Goal: Navigation & Orientation: Find specific page/section

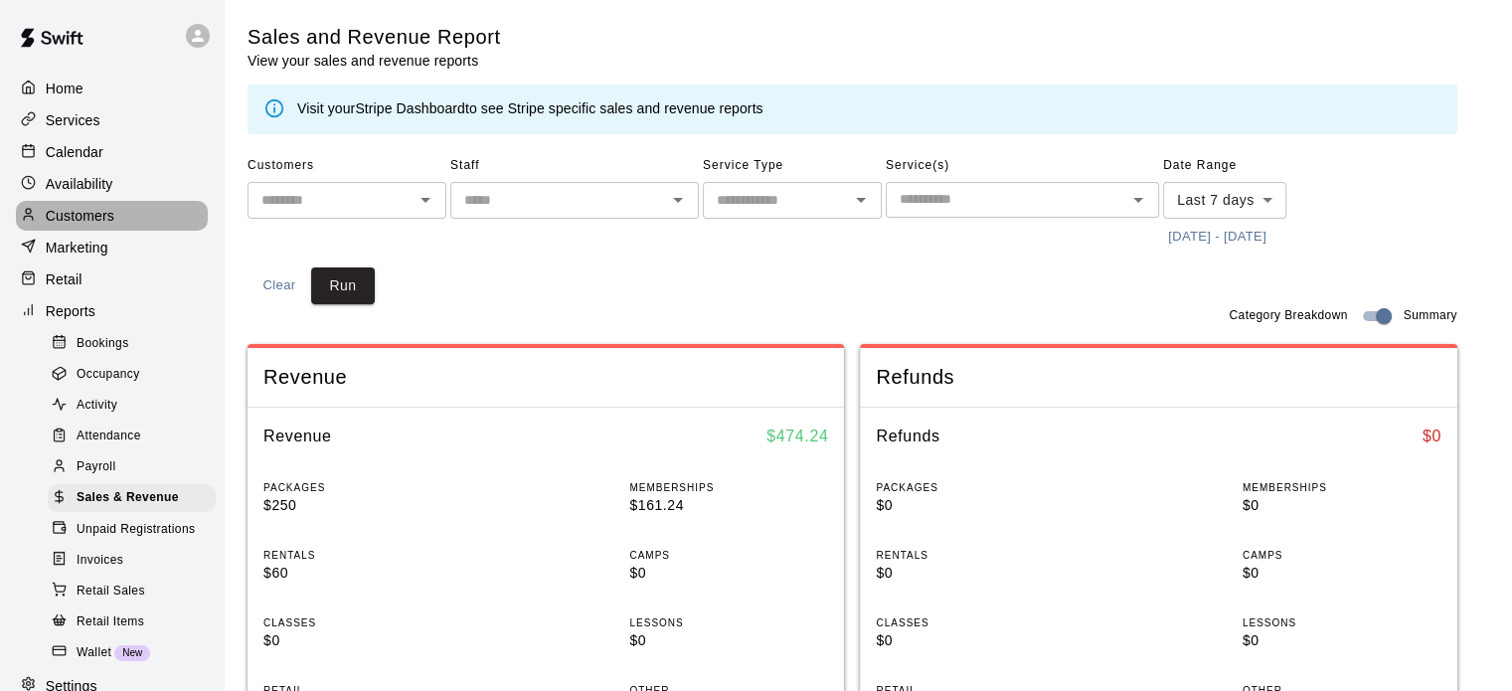
click at [122, 231] on div "Customers" at bounding box center [112, 216] width 192 height 30
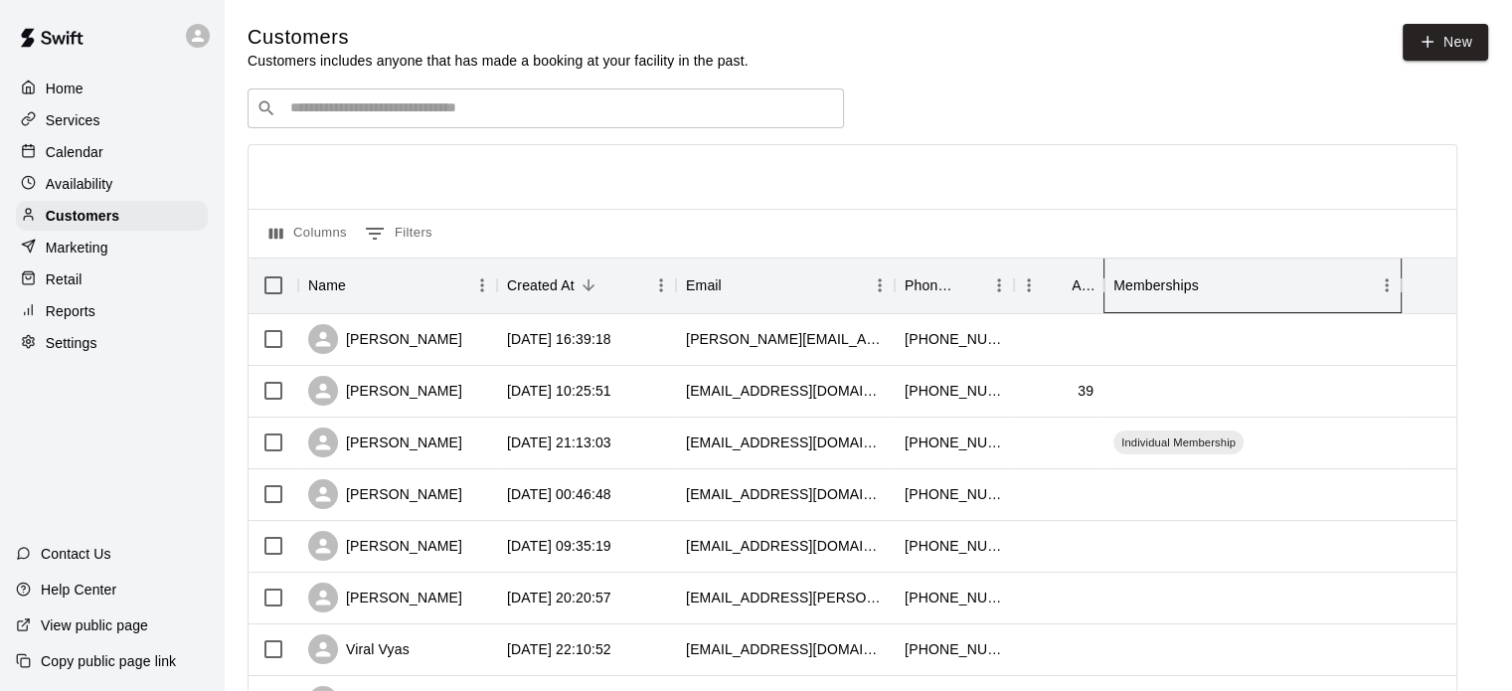
click at [1196, 298] on div "Memberships" at bounding box center [1155, 285] width 85 height 56
click at [1196, 297] on div "Memberships" at bounding box center [1155, 285] width 85 height 56
click at [580, 299] on button "Sort" at bounding box center [588, 285] width 28 height 28
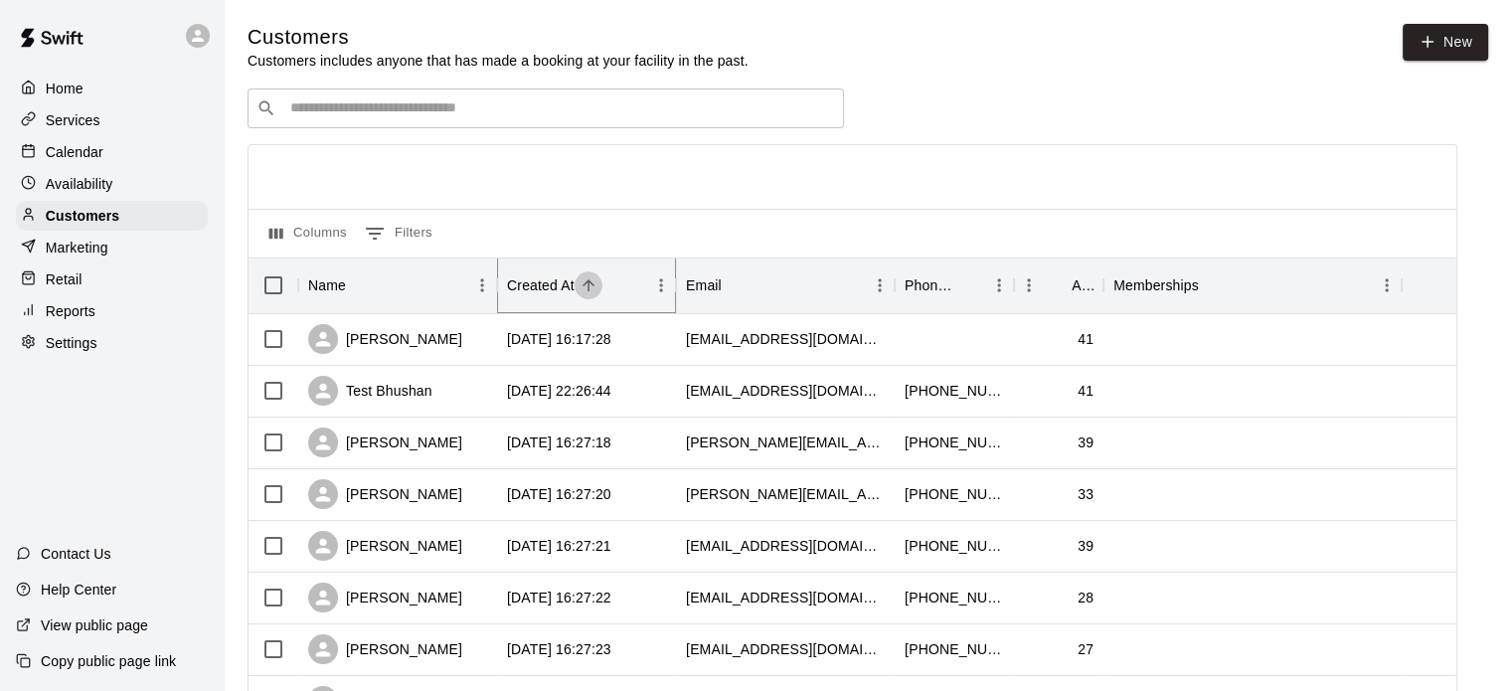
click at [580, 299] on button "Sort" at bounding box center [588, 285] width 28 height 28
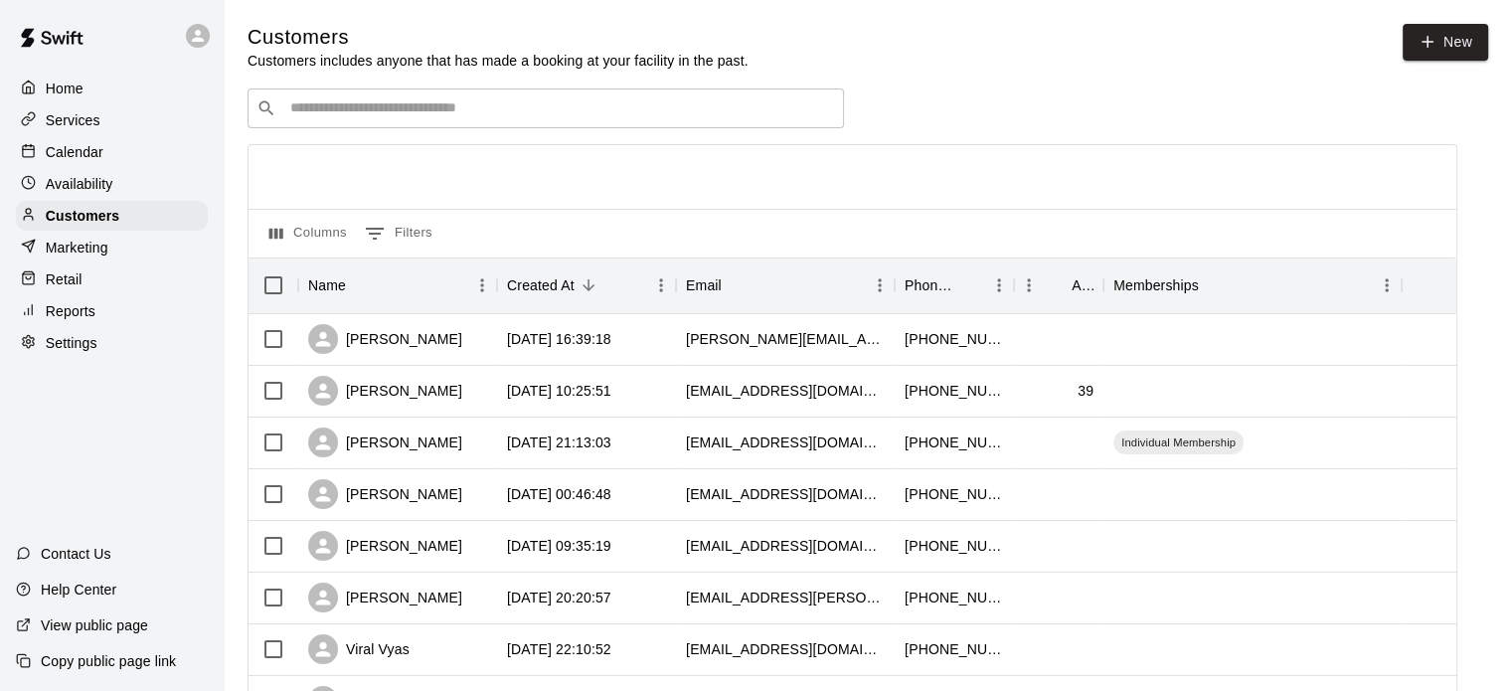
click at [111, 153] on div "Calendar" at bounding box center [112, 152] width 192 height 30
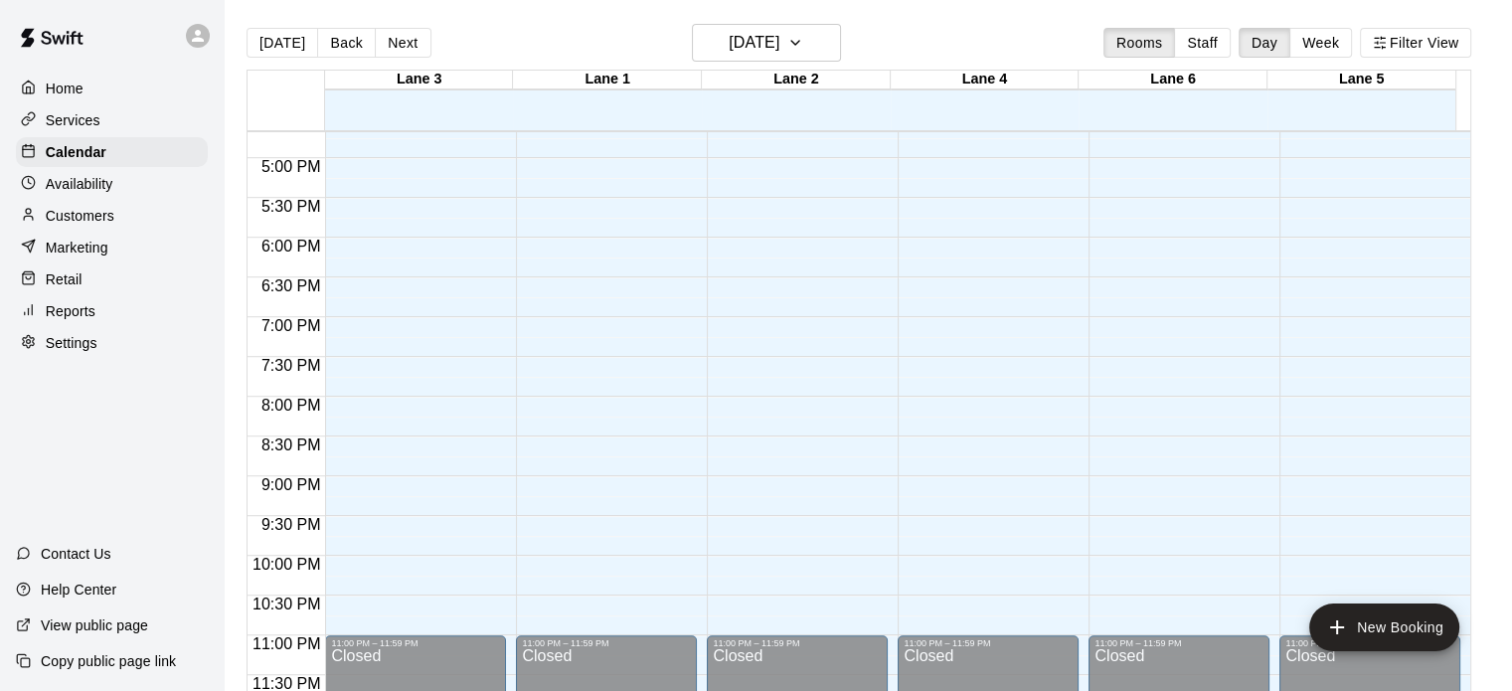
scroll to position [630, 0]
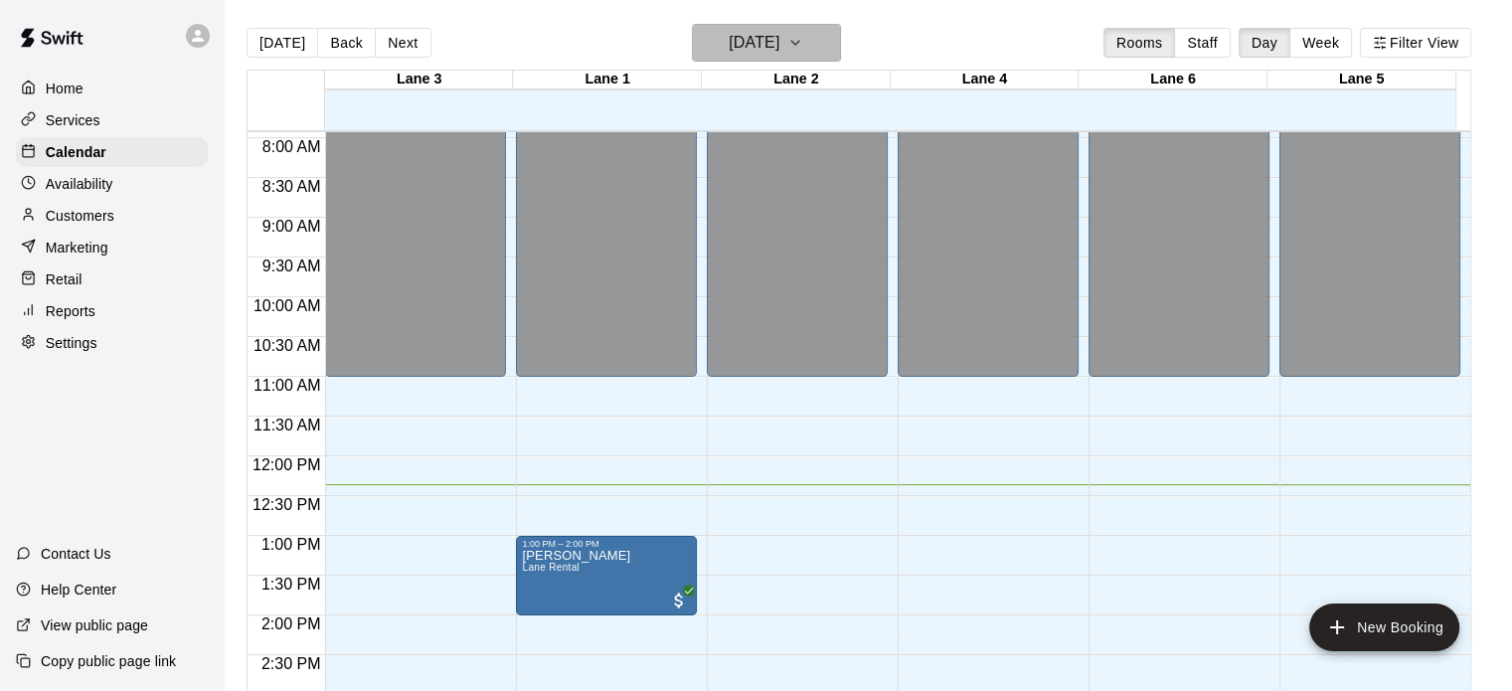
click at [810, 52] on button "[DATE]" at bounding box center [766, 43] width 149 height 38
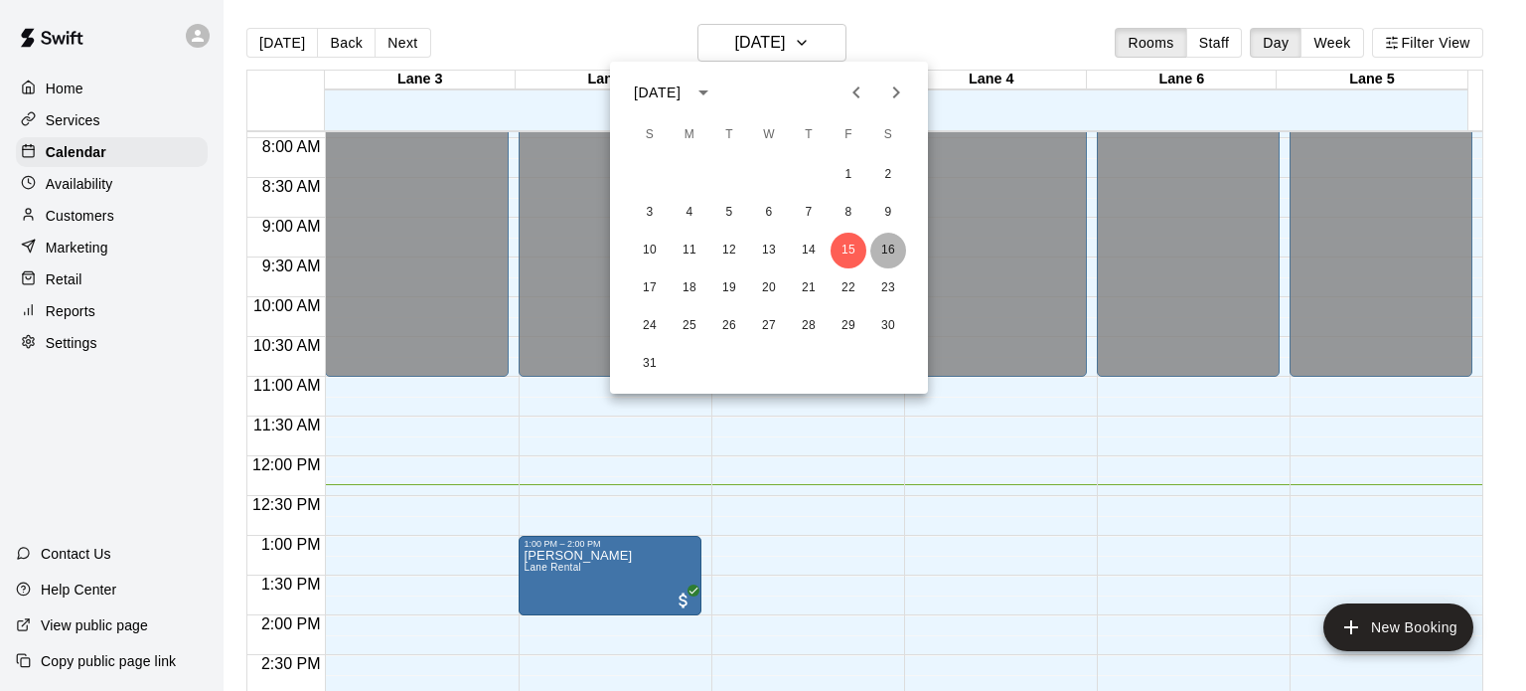
click at [897, 250] on button "16" at bounding box center [889, 251] width 36 height 36
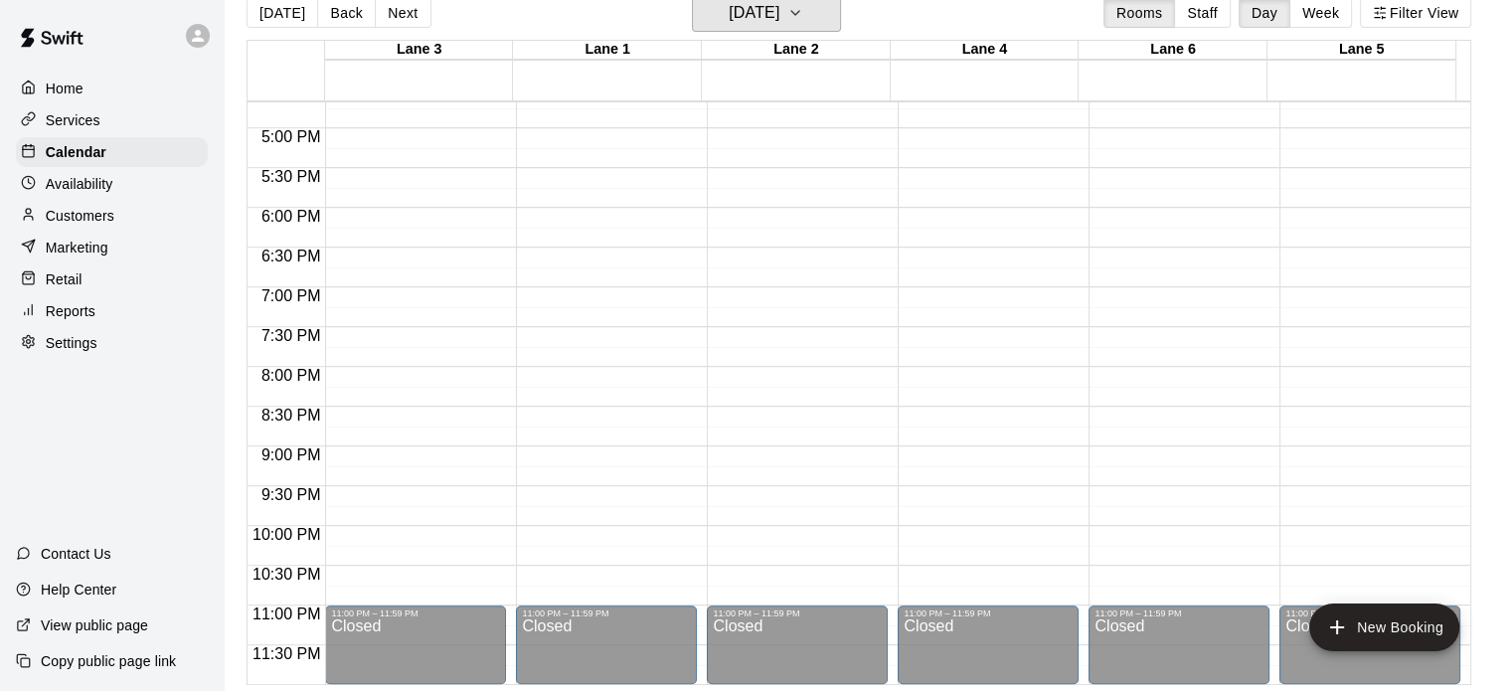
scroll to position [32, 0]
